Goal: Task Accomplishment & Management: Use online tool/utility

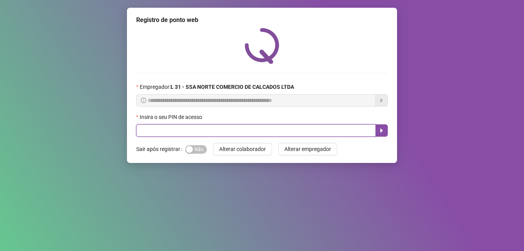
click at [238, 133] on input "text" at bounding box center [256, 130] width 240 height 12
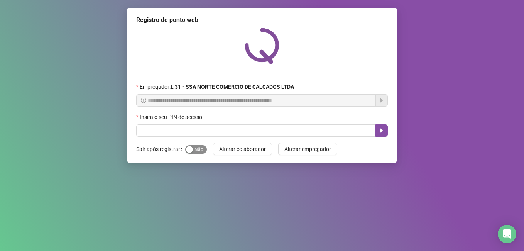
click at [193, 149] on span "Sim Não" at bounding box center [196, 149] width 22 height 8
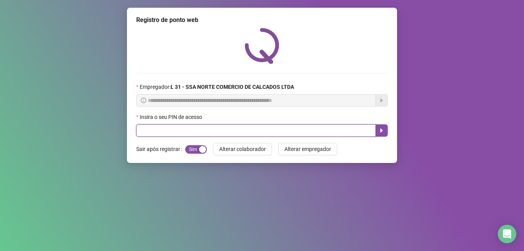
click at [208, 133] on input "text" at bounding box center [256, 130] width 240 height 12
type input "*****"
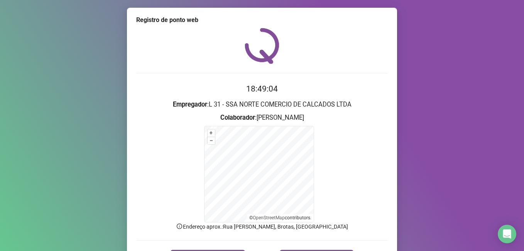
scroll to position [48, 0]
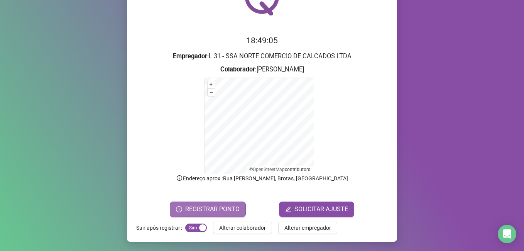
click at [222, 207] on span "REGISTRAR PONTO" at bounding box center [212, 209] width 54 height 9
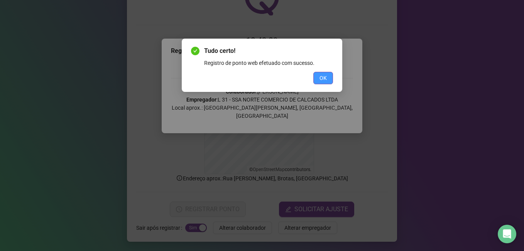
click at [324, 76] on span "OK" at bounding box center [323, 78] width 7 height 8
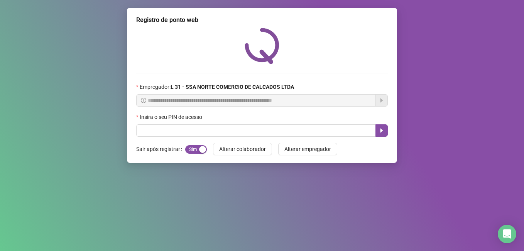
scroll to position [0, 0]
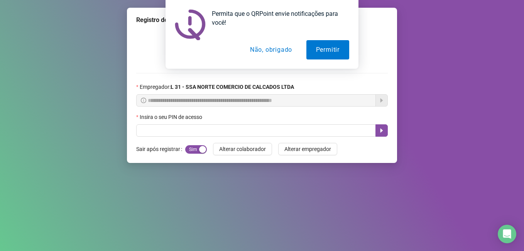
click at [274, 38] on div at bounding box center [262, 24] width 174 height 31
click at [274, 48] on button "Não, obrigado" at bounding box center [270, 49] width 61 height 19
